Goal: Task Accomplishment & Management: Use online tool/utility

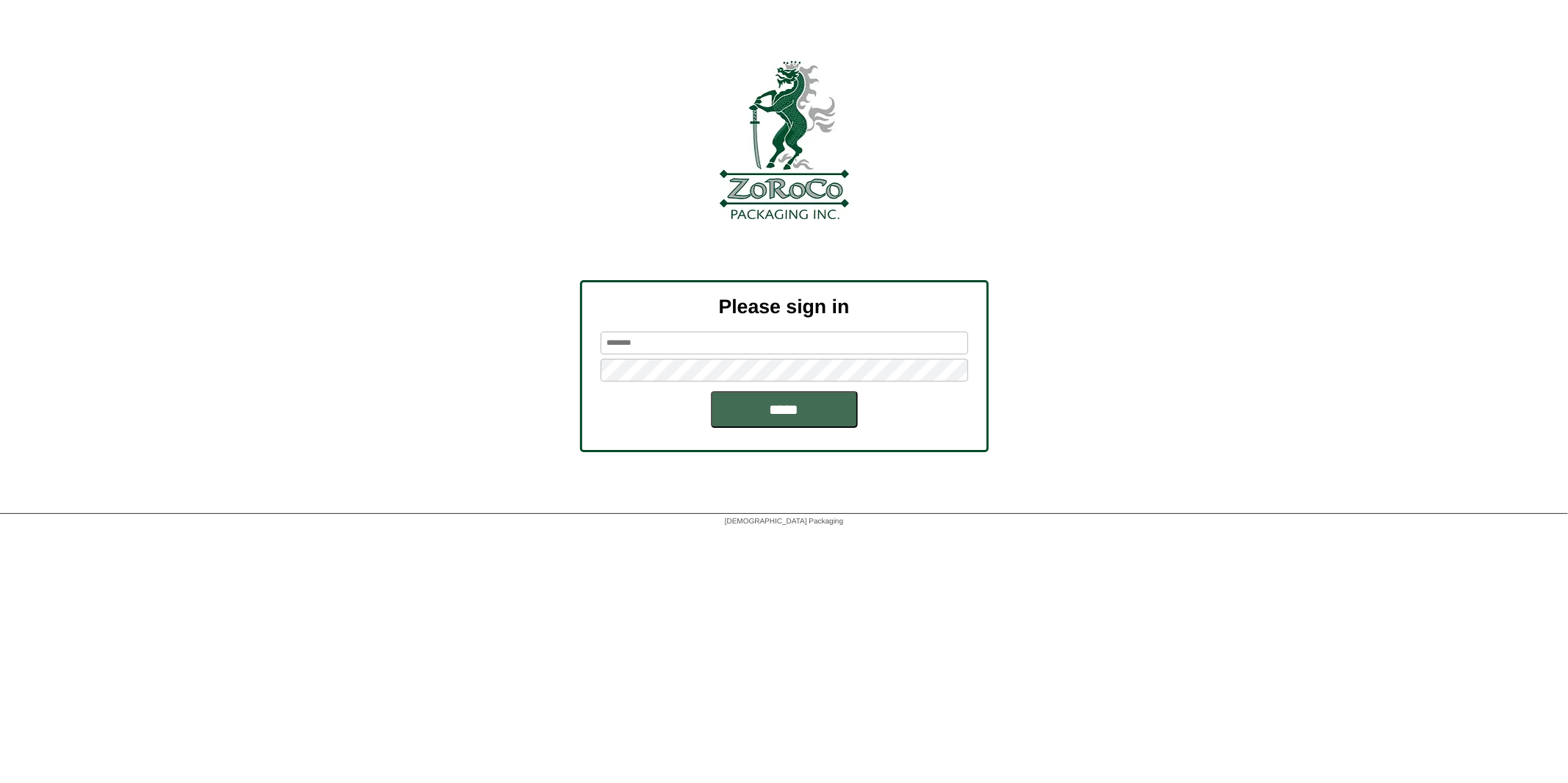
type input "****"
click at [779, 413] on input "*****" at bounding box center [784, 410] width 147 height 37
